Goal: Task Accomplishment & Management: Manage account settings

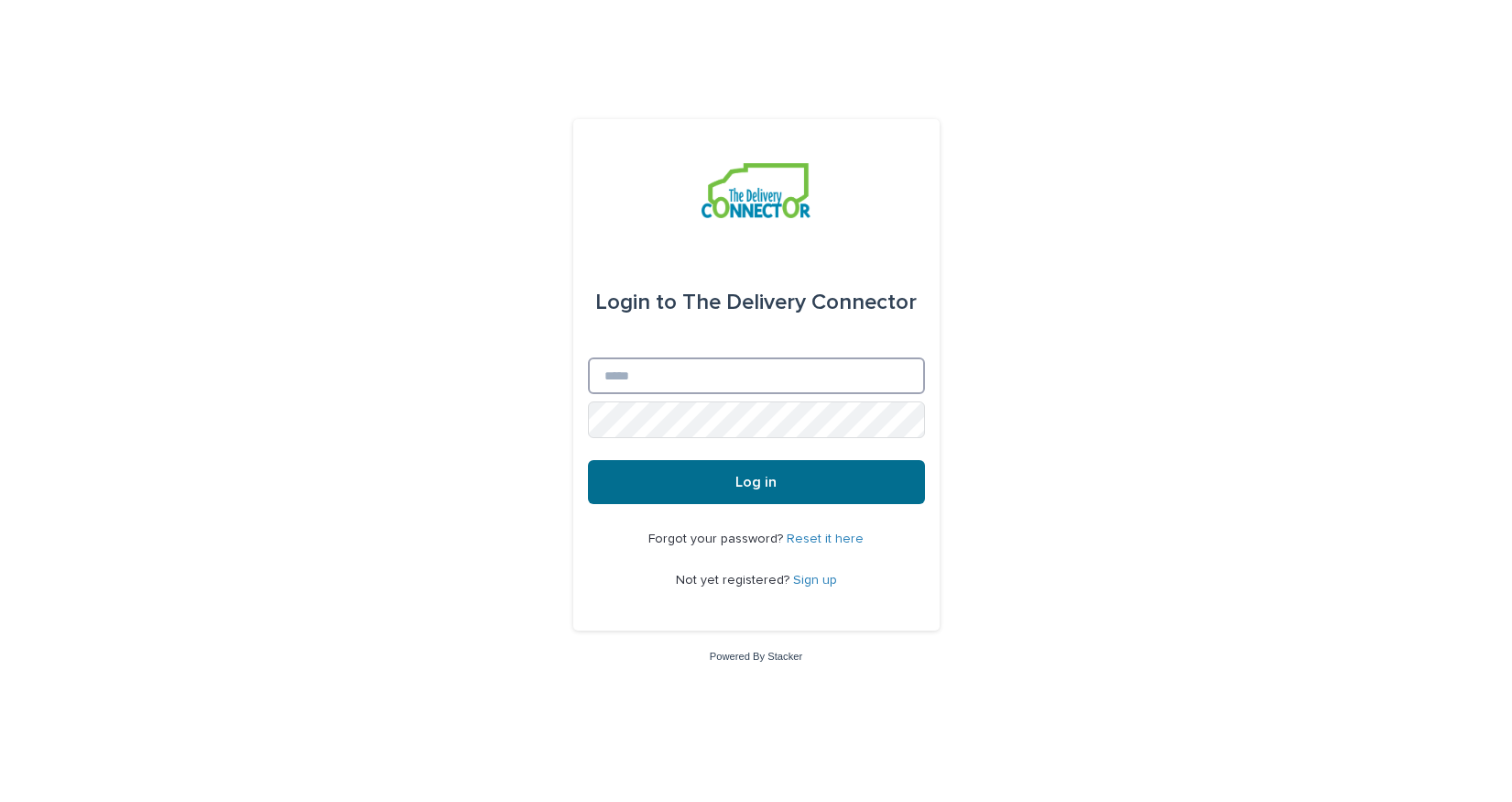
type input "**********"
click at [803, 489] on button "Log in" at bounding box center [756, 482] width 337 height 44
